Goal: Transaction & Acquisition: Purchase product/service

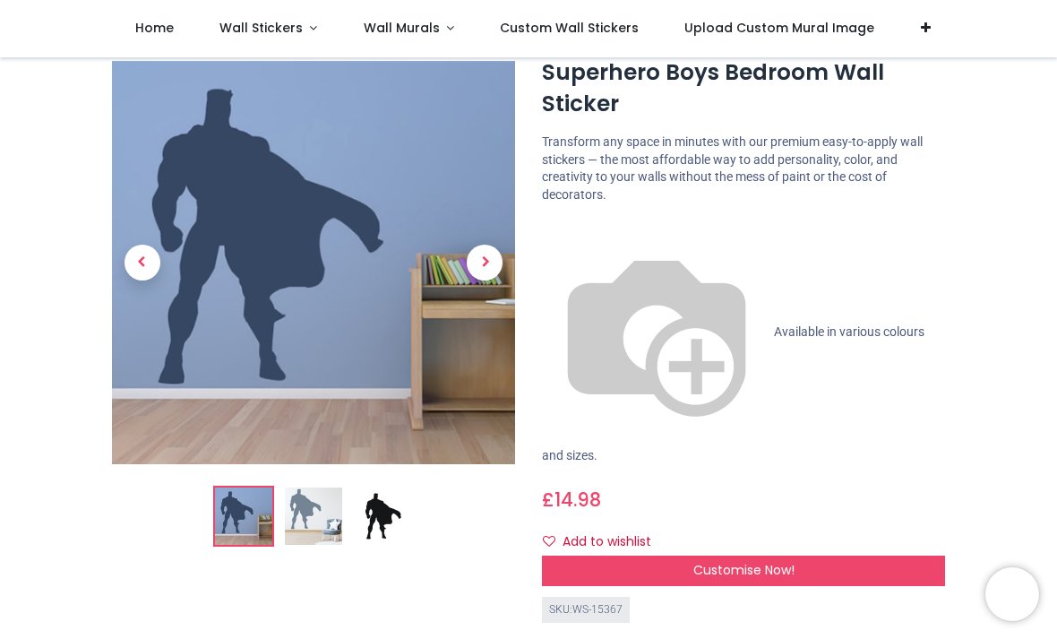
scroll to position [57, 0]
click at [484, 273] on span "Next" at bounding box center [485, 263] width 36 height 36
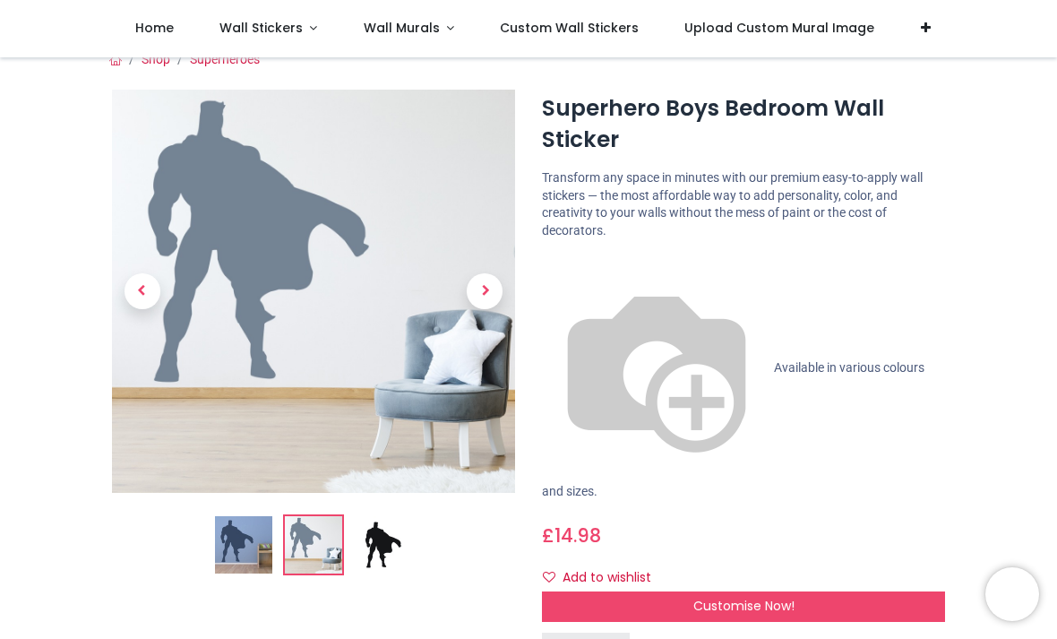
scroll to position [0, 0]
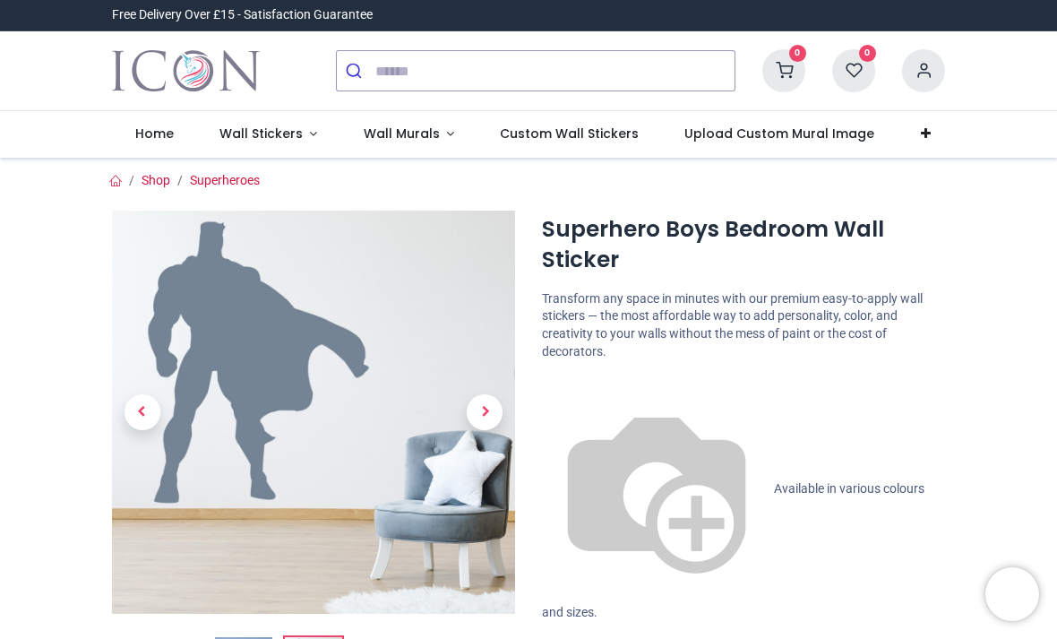
click at [481, 404] on span "Next" at bounding box center [485, 412] width 36 height 36
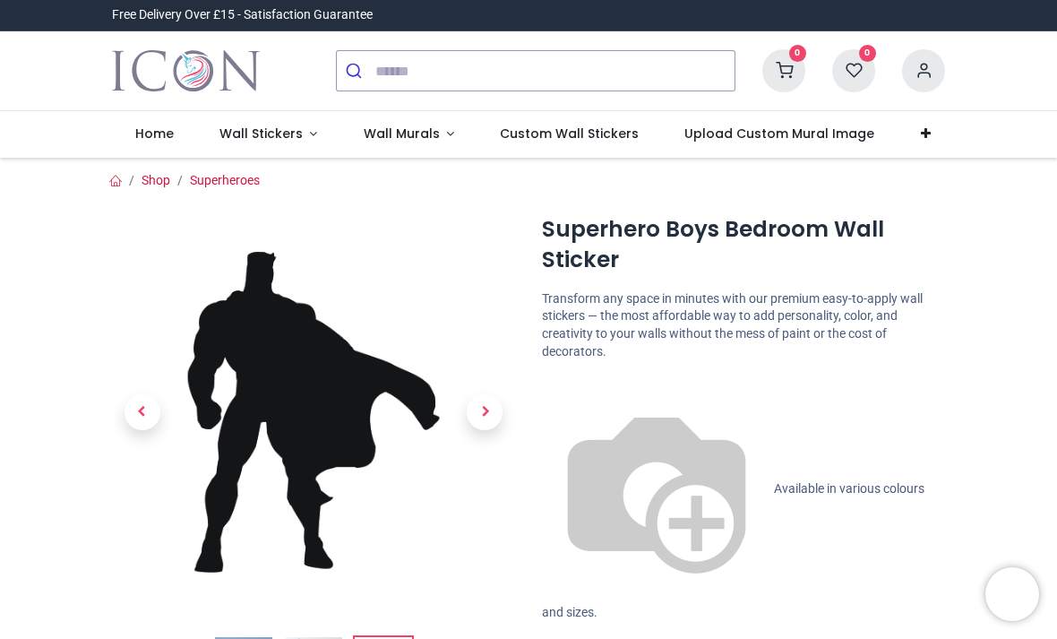
click at [411, 138] on span "Wall Murals" at bounding box center [402, 133] width 76 height 18
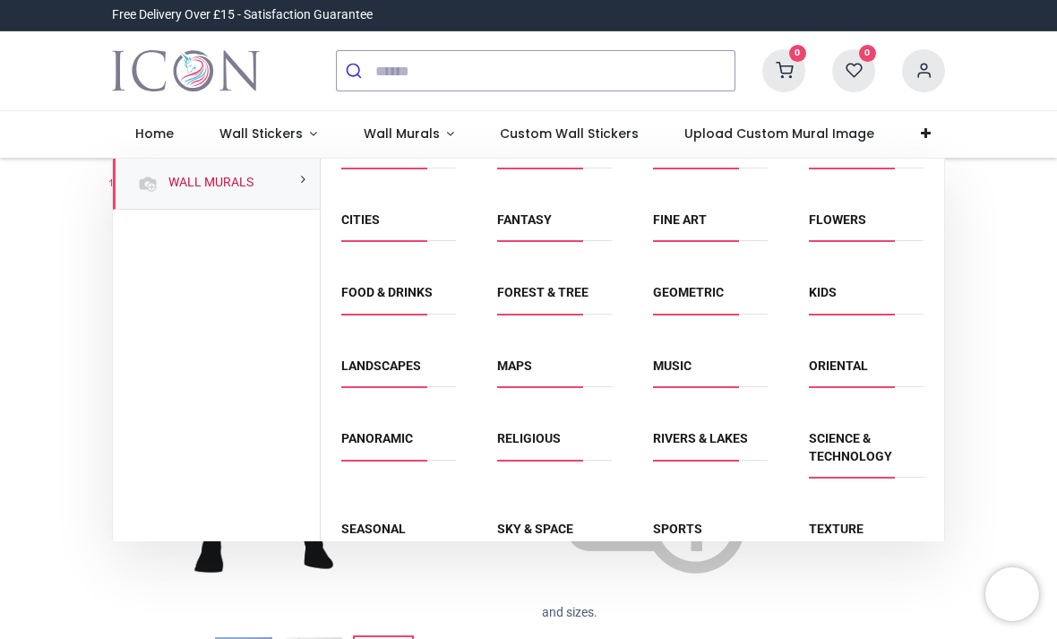
scroll to position [36, 0]
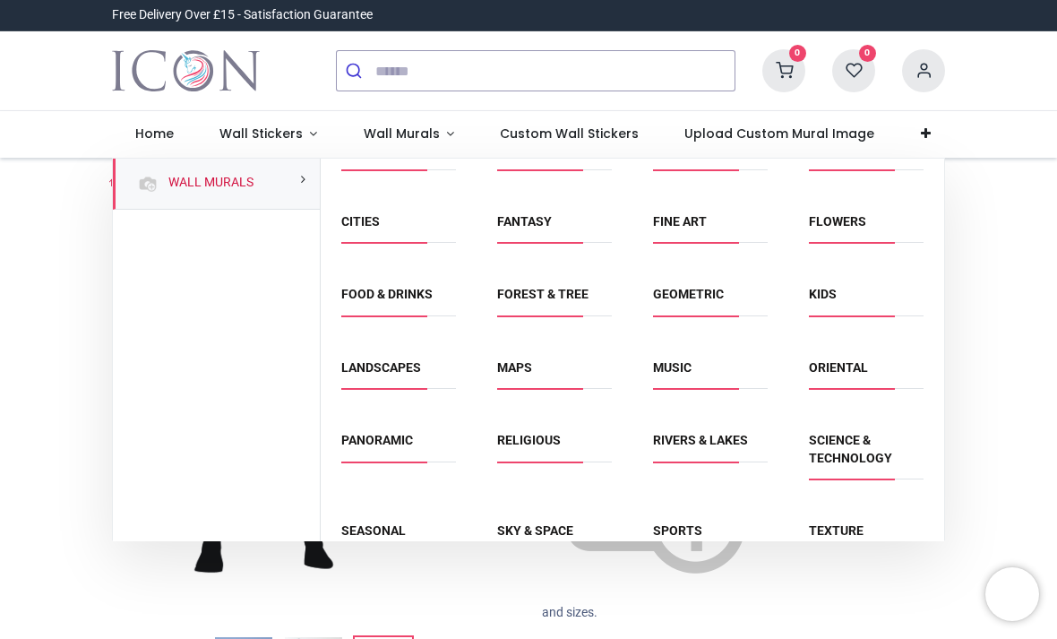
click at [836, 297] on link "Kids" at bounding box center [823, 294] width 28 height 14
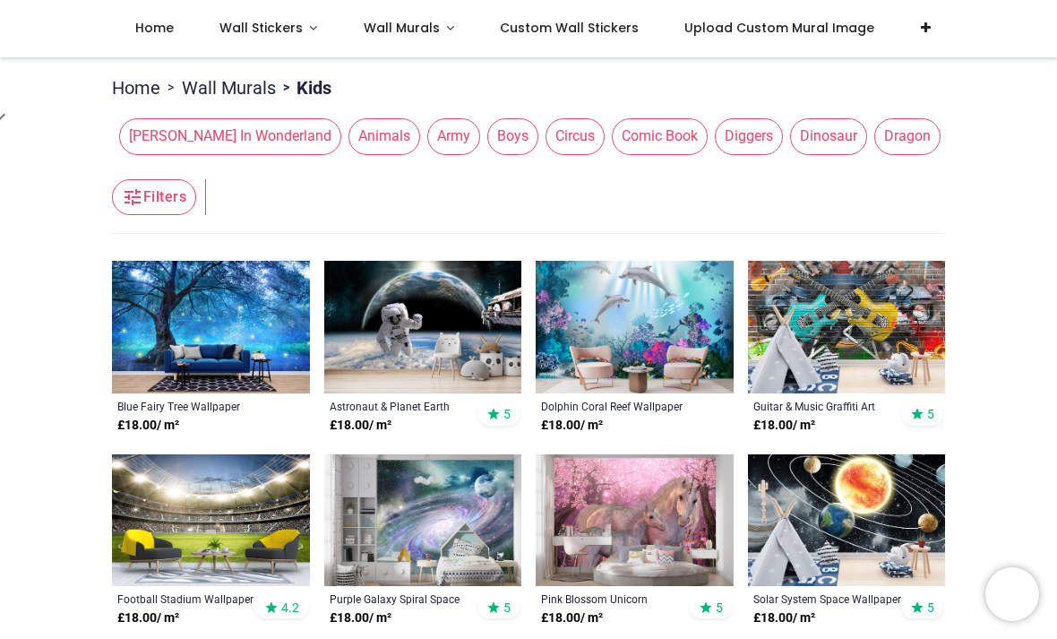
scroll to position [197, 0]
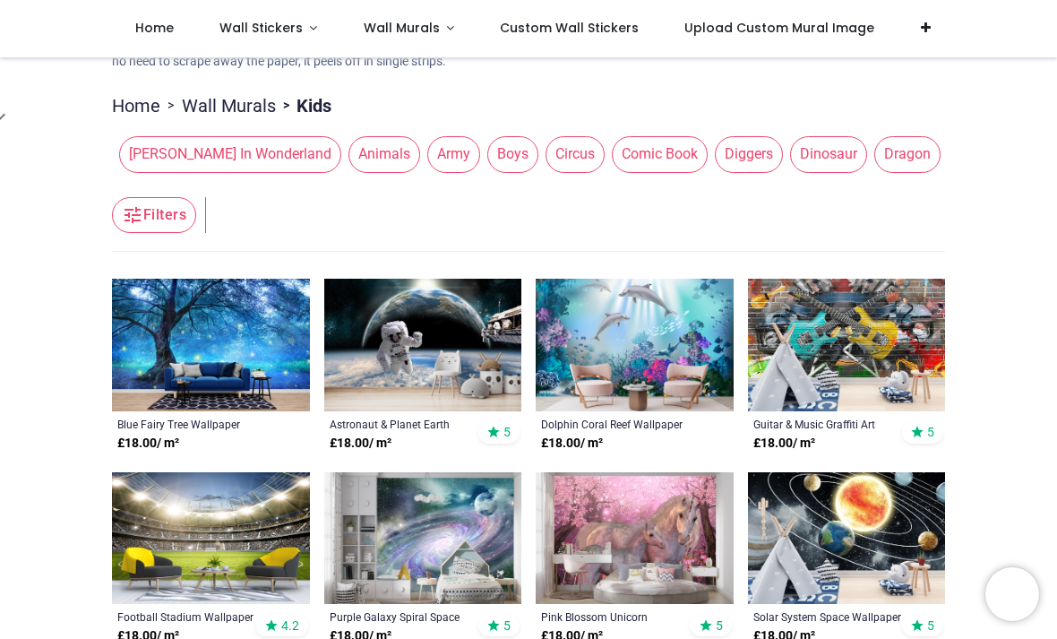
click at [612, 159] on span "Comic Book" at bounding box center [660, 154] width 96 height 36
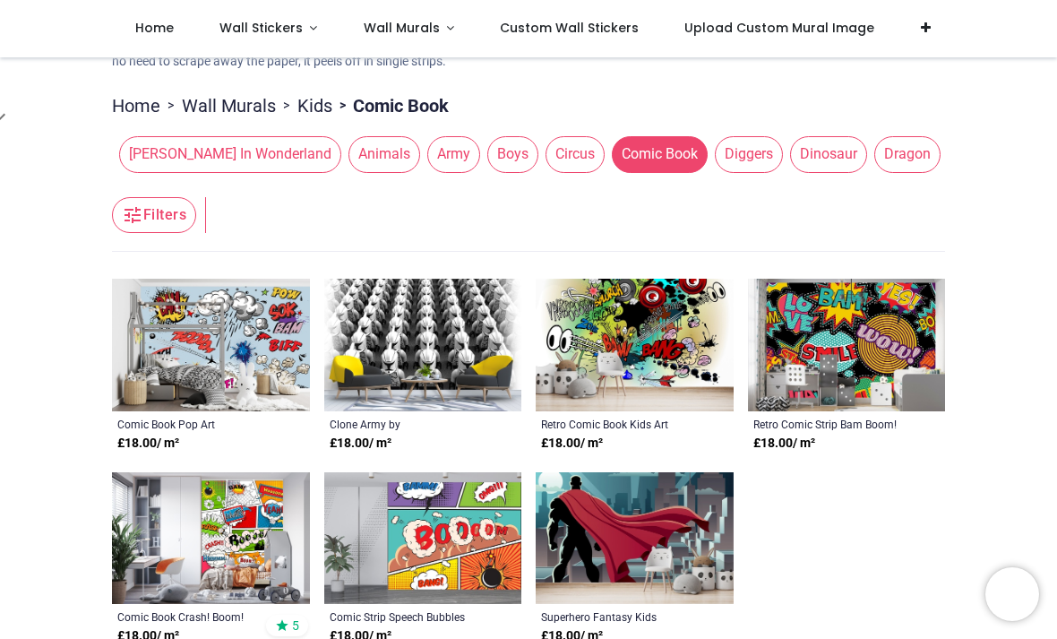
click at [226, 340] on img at bounding box center [211, 345] width 198 height 133
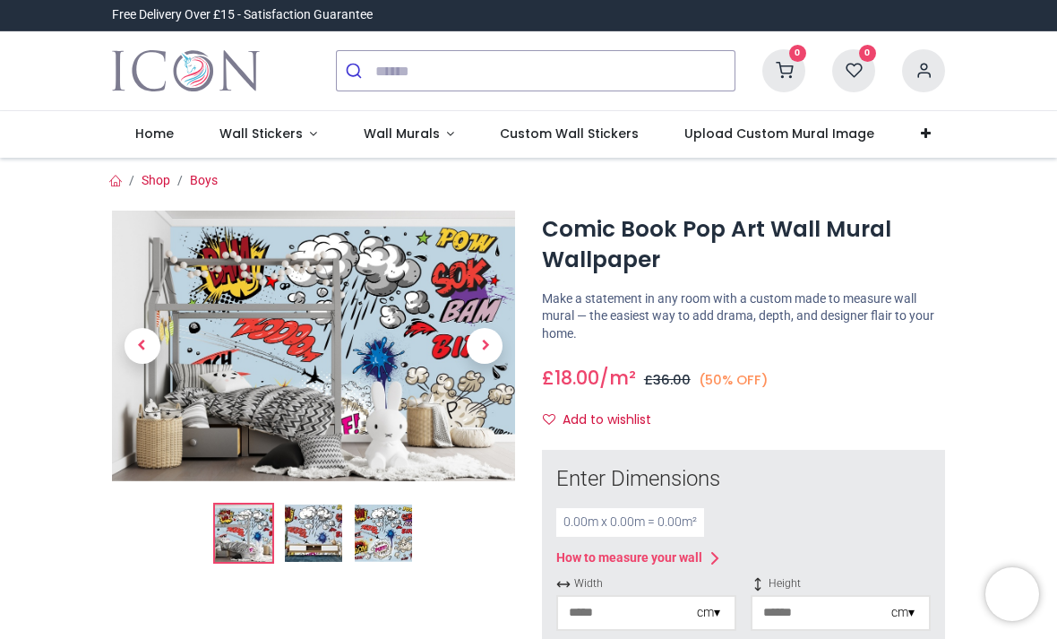
click at [332, 535] on img at bounding box center [313, 532] width 57 height 57
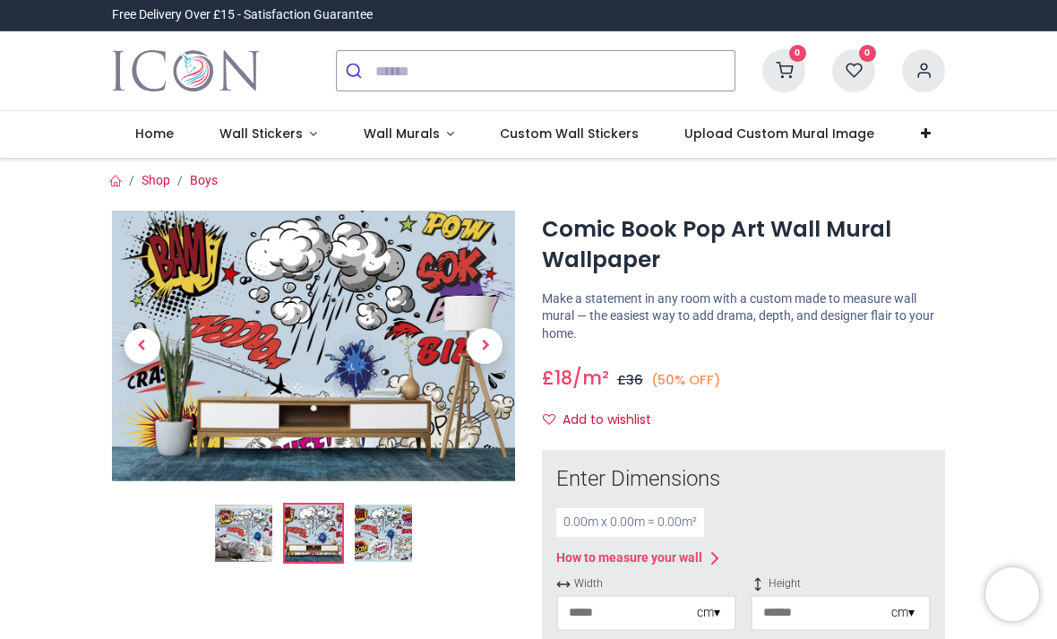
click at [410, 504] on img at bounding box center [383, 532] width 57 height 57
